Goal: Task Accomplishment & Management: Use online tool/utility

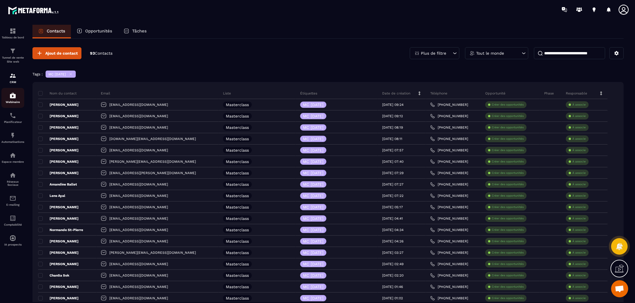
click at [11, 98] on img at bounding box center [12, 95] width 7 height 7
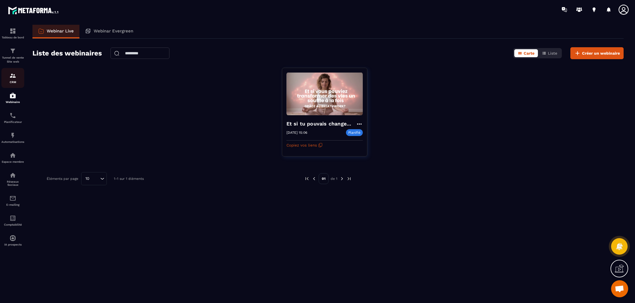
click at [12, 78] on img at bounding box center [12, 75] width 7 height 7
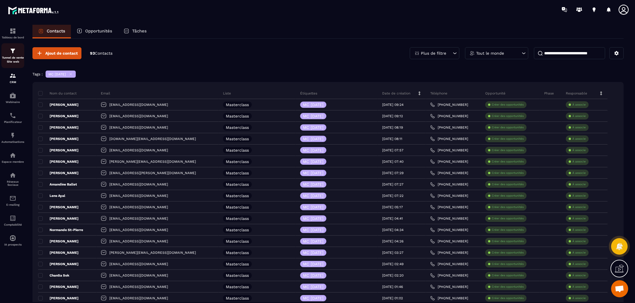
click at [13, 55] on div "Tunnel de vente Site web" at bounding box center [12, 56] width 23 height 16
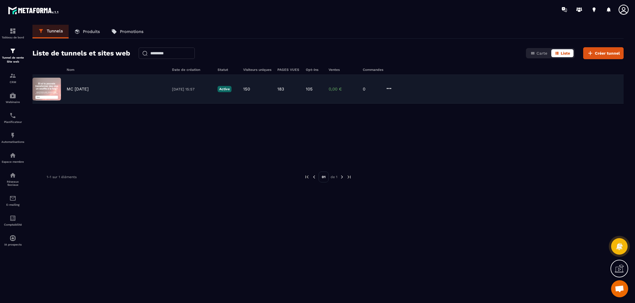
click at [82, 88] on p "MC 22 SEPT 2025" at bounding box center [78, 89] width 22 height 5
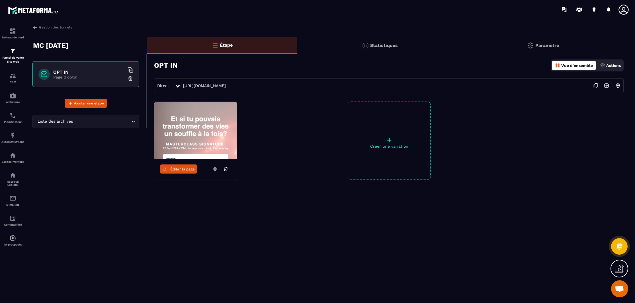
click at [618, 66] on p "Actions" at bounding box center [613, 65] width 15 height 5
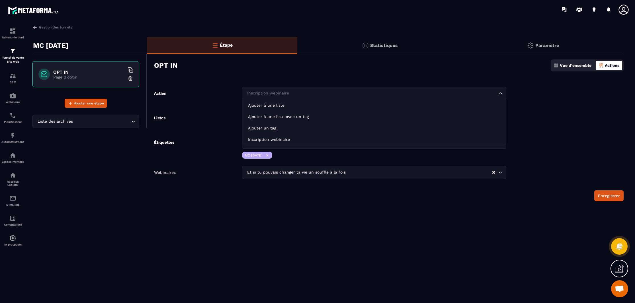
click at [316, 93] on input "Search for option" at bounding box center [371, 93] width 251 height 6
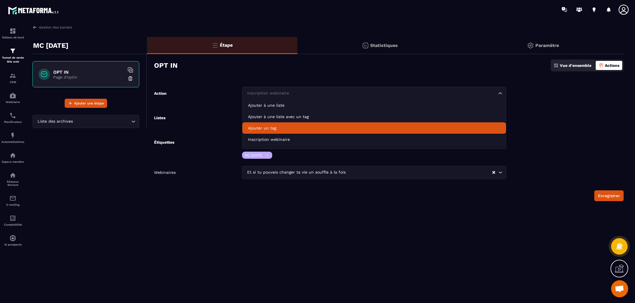
click at [407, 220] on div "Gestion des tunnels MC 22 SEPT 2025 OPT IN Page d'optin Ajouter une étape Liste…" at bounding box center [328, 163] width 602 height 276
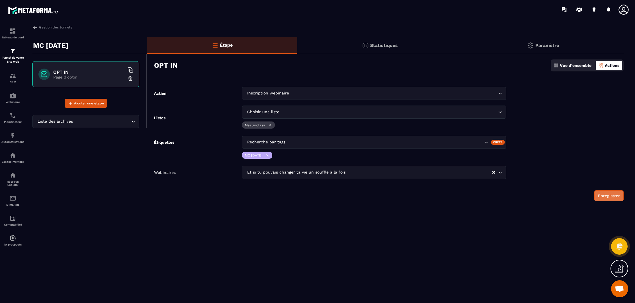
click at [608, 197] on button "Enregistrer" at bounding box center [608, 195] width 29 height 11
click at [626, 293] on span "Ouvrir le chat" at bounding box center [619, 288] width 17 height 17
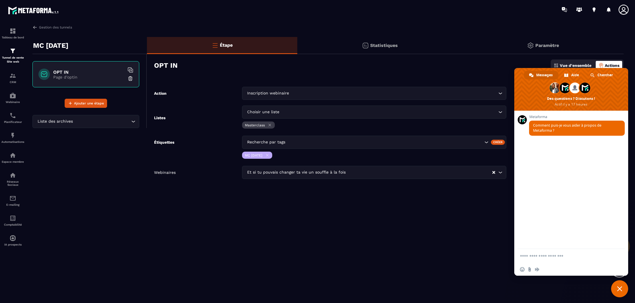
click at [620, 289] on span "Fermer le chat" at bounding box center [619, 288] width 5 height 5
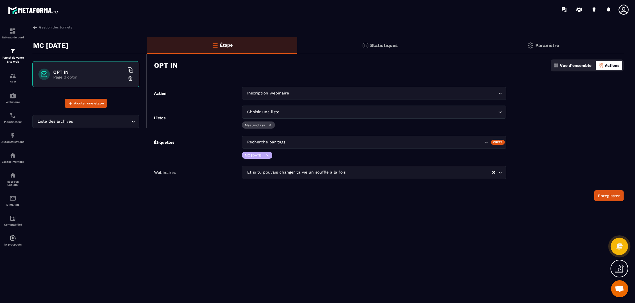
click at [615, 247] on div at bounding box center [619, 246] width 17 height 17
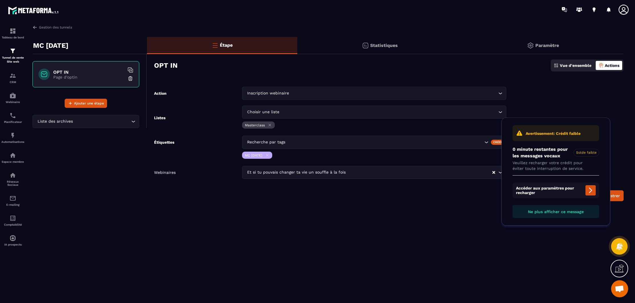
click at [549, 266] on div "Gestion des tunnels MC 22 SEPT 2025 OPT IN Page d'optin Ajouter une étape Liste…" at bounding box center [328, 163] width 602 height 276
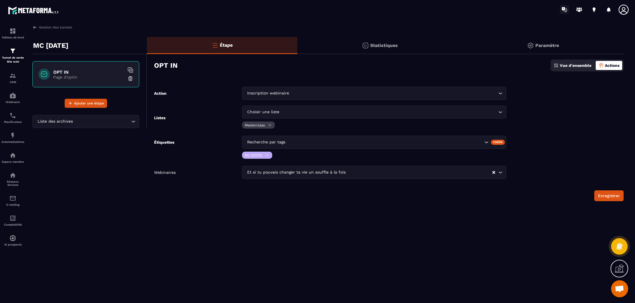
click at [563, 10] on icon at bounding box center [563, 9] width 3 height 4
click at [15, 102] on p "Webinaire" at bounding box center [12, 101] width 23 height 3
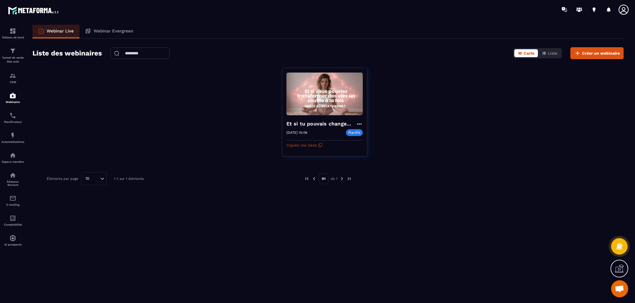
click at [619, 269] on icon at bounding box center [619, 268] width 9 height 9
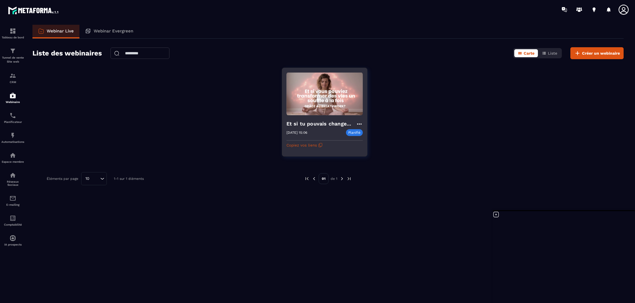
drag, startPoint x: 329, startPoint y: 121, endPoint x: 337, endPoint y: 127, distance: 9.6
click at [332, 124] on h4 "Et si tu pouvais changer ta vie un souffle à la fois" at bounding box center [320, 124] width 69 height 8
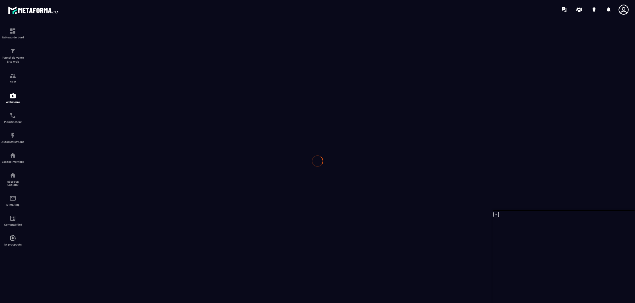
type input "**********"
type textarea "******"
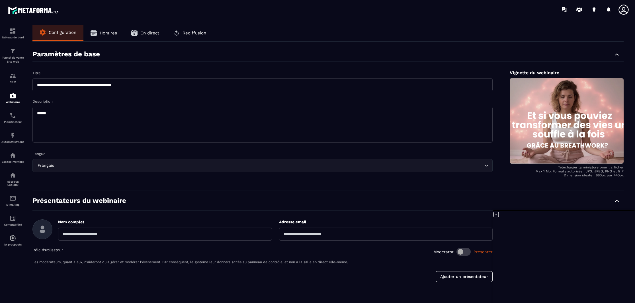
click at [143, 31] on span "En direct" at bounding box center [149, 32] width 19 height 5
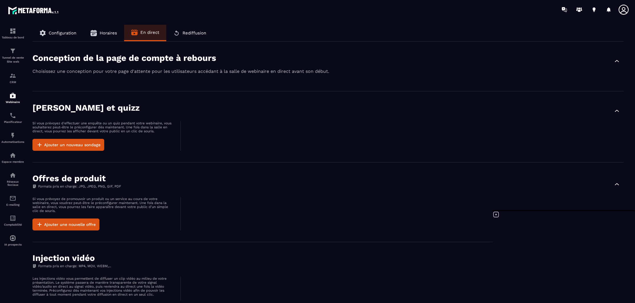
click at [106, 32] on span "Horaires" at bounding box center [108, 32] width 17 height 5
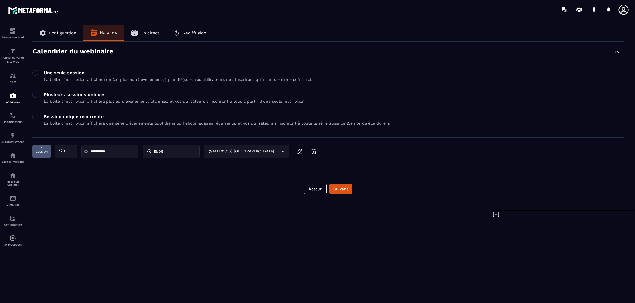
click at [67, 35] on span "Configuration" at bounding box center [63, 32] width 28 height 5
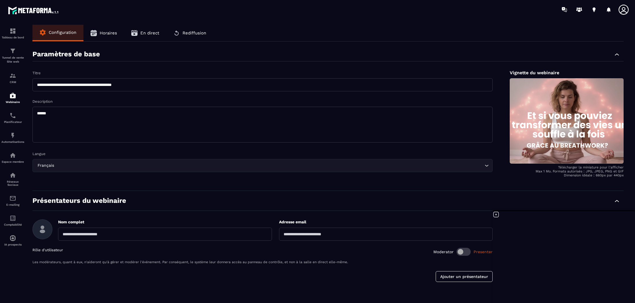
click at [498, 215] on icon at bounding box center [495, 214] width 7 height 7
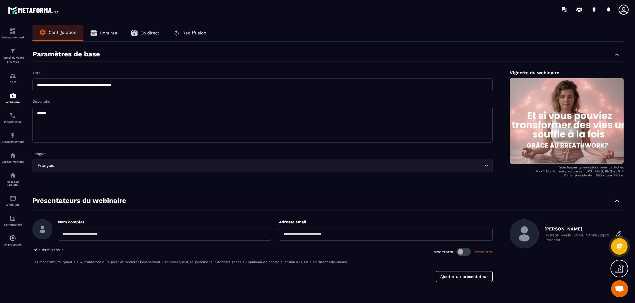
click at [621, 293] on span "Ouvrir le chat" at bounding box center [619, 290] width 9 height 8
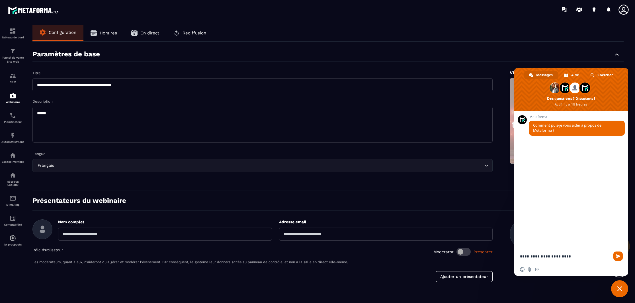
type textarea "**********"
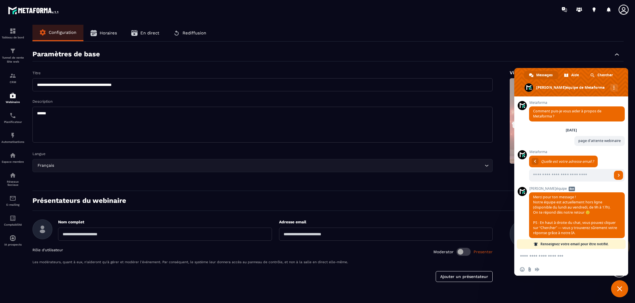
scroll to position [7, 0]
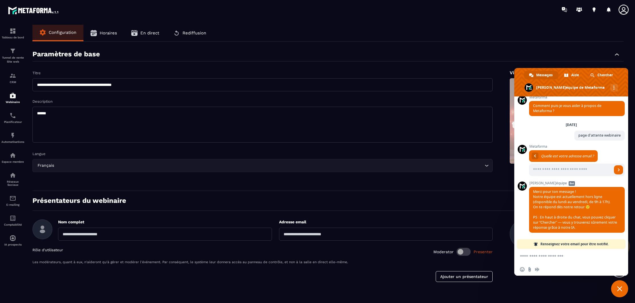
click at [539, 133] on div "Samedi, 13 Septembre page d'attente webinaire À l'instant" at bounding box center [577, 133] width 96 height 22
click at [570, 219] on span "Merci pour ton message ! Notre équipe est actuellement hors ligne (disponible d…" at bounding box center [575, 209] width 84 height 41
click at [603, 74] on span "Chercher" at bounding box center [604, 75] width 15 height 9
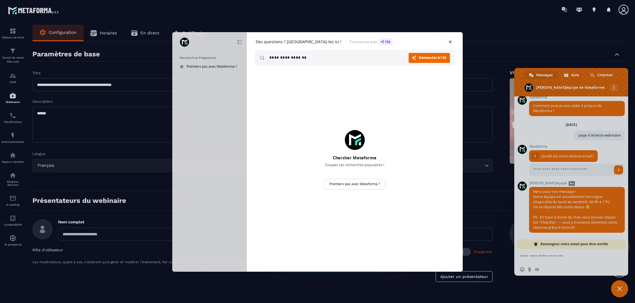
type input "**********"
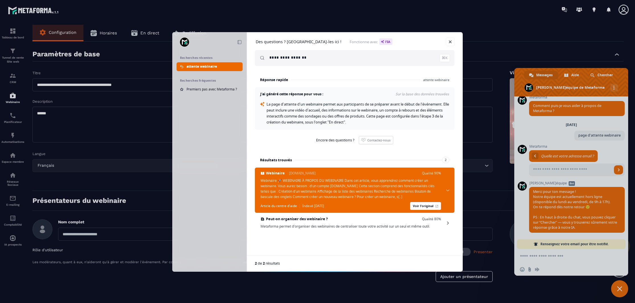
click at [136, 28] on div "**********" at bounding box center [317, 151] width 635 height 303
click at [446, 41] on link "Fermer" at bounding box center [450, 42] width 9 height 9
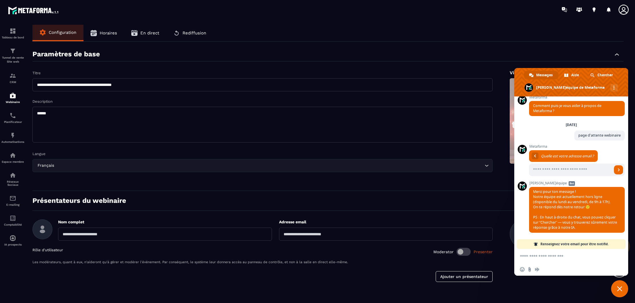
click at [143, 30] on span "En direct" at bounding box center [149, 32] width 19 height 5
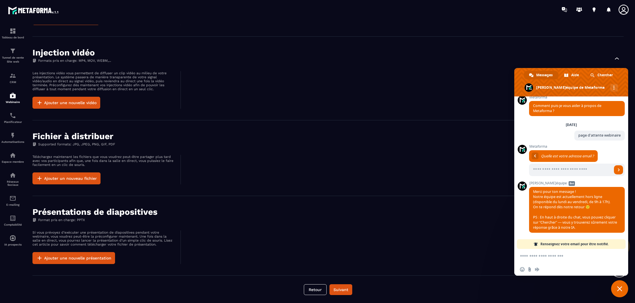
scroll to position [0, 0]
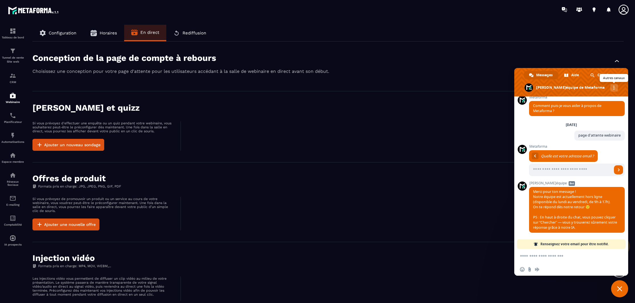
click at [614, 89] on div "Autres canaux" at bounding box center [614, 88] width 8 height 8
click at [610, 86] on div "Autres canaux" at bounding box center [614, 88] width 8 height 8
click at [596, 76] on div "Chercher" at bounding box center [601, 75] width 33 height 9
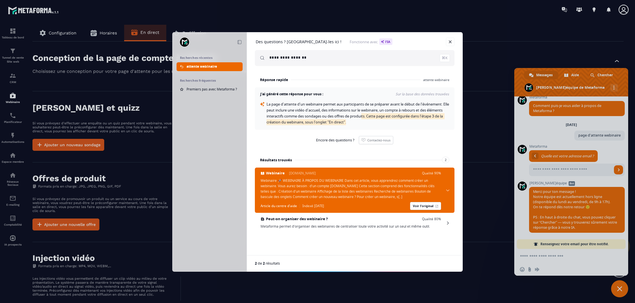
drag, startPoint x: 381, startPoint y: 117, endPoint x: 386, endPoint y: 126, distance: 10.6
click at [386, 126] on div "J'ai généré cette réponse pour vous : Sur la base des données trouvées La page …" at bounding box center [355, 108] width 200 height 42
click at [106, 63] on div "**********" at bounding box center [317, 151] width 635 height 303
click at [448, 39] on link "Fermer" at bounding box center [450, 42] width 9 height 9
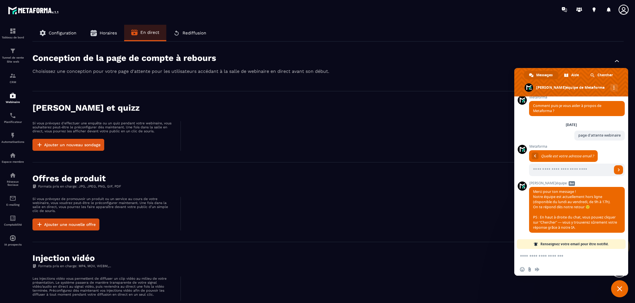
click at [202, 67] on div "Conception de la page de compte à rebours" at bounding box center [327, 61] width 591 height 16
click at [622, 284] on span "Fermer le chat" at bounding box center [619, 288] width 17 height 17
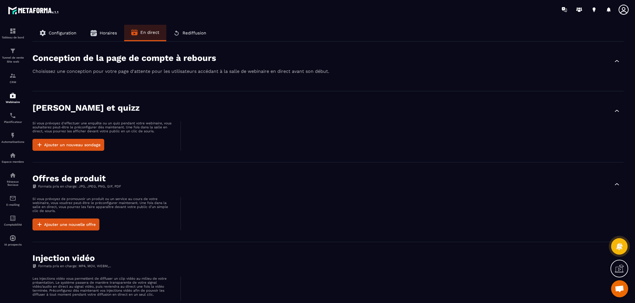
click at [619, 60] on icon "button" at bounding box center [616, 61] width 7 height 7
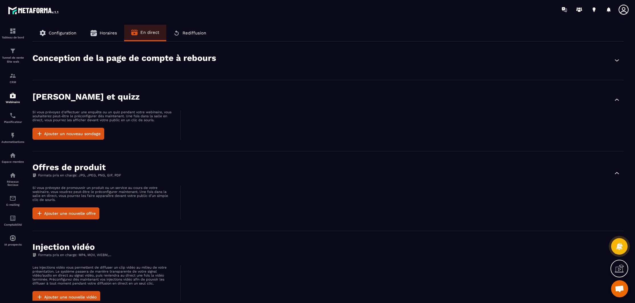
click at [619, 60] on icon "button" at bounding box center [616, 60] width 7 height 7
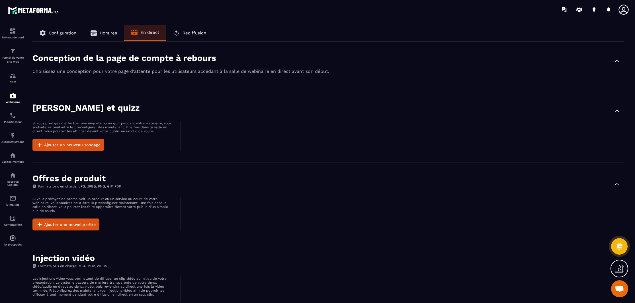
drag, startPoint x: 98, startPoint y: 91, endPoint x: 97, endPoint y: 87, distance: 4.1
click at [98, 90] on div "Conception de la page de compte à rebours Choisissez une conception pour votre …" at bounding box center [327, 67] width 591 height 50
drag, startPoint x: 96, startPoint y: 85, endPoint x: 93, endPoint y: 84, distance: 3.1
click at [95, 85] on div "Conception de la page de compte à rebours Choisissez une conception pour votre …" at bounding box center [327, 67] width 591 height 50
click at [79, 65] on div "Conception de la page de compte à rebours" at bounding box center [327, 61] width 591 height 16
